Goal: Find specific page/section: Find specific page/section

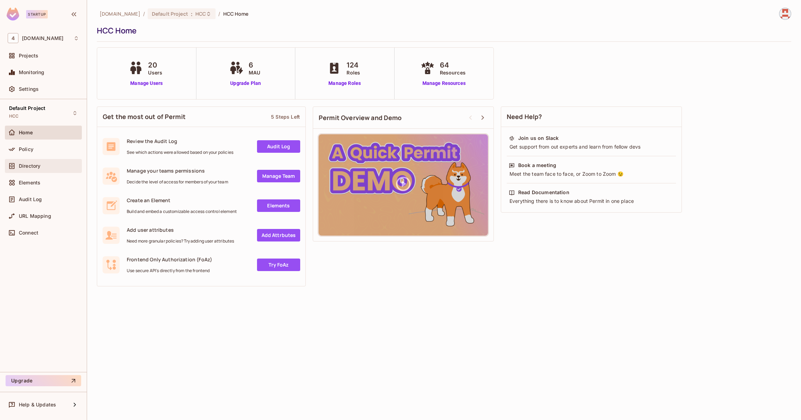
click at [41, 165] on div "Directory" at bounding box center [49, 166] width 60 height 6
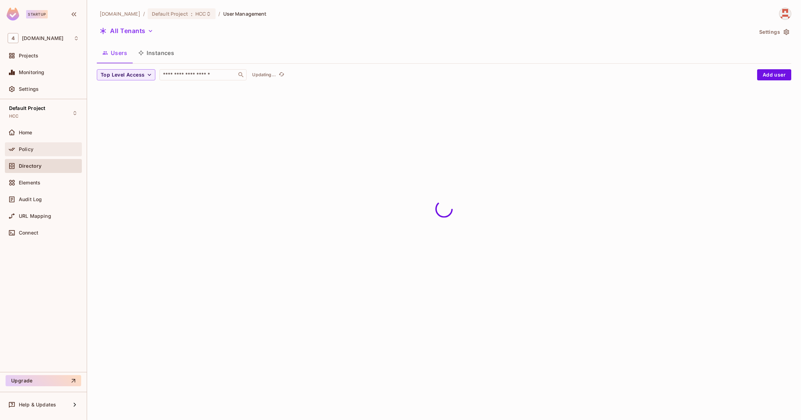
click at [32, 152] on span "Policy" at bounding box center [26, 150] width 15 height 6
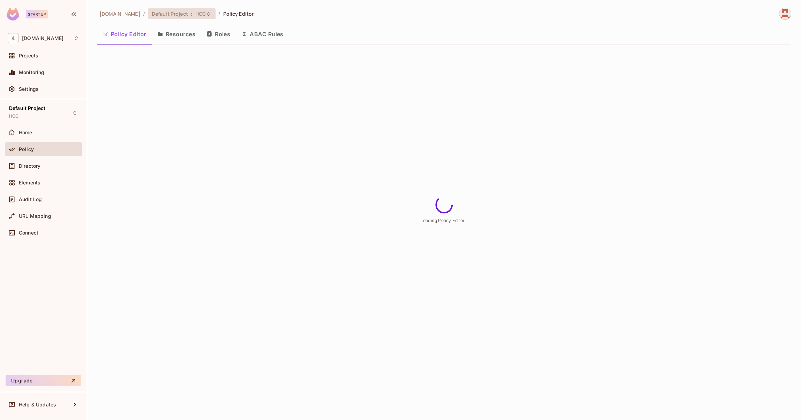
click at [191, 16] on span ":" at bounding box center [192, 14] width 2 height 6
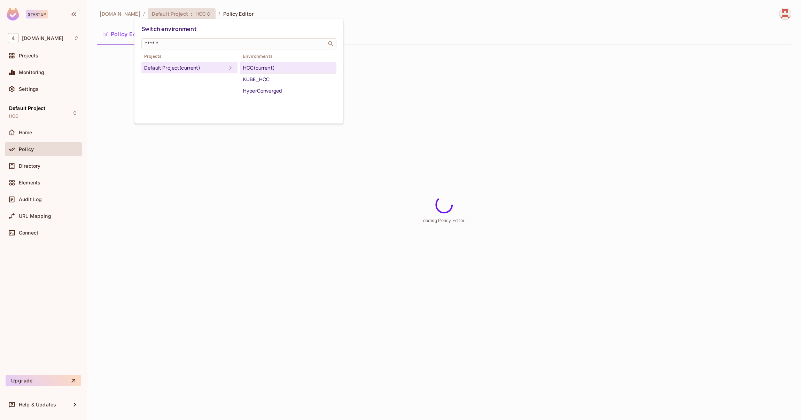
click at [406, 27] on div at bounding box center [400, 210] width 801 height 420
